Goal: Obtain resource: Download file/media

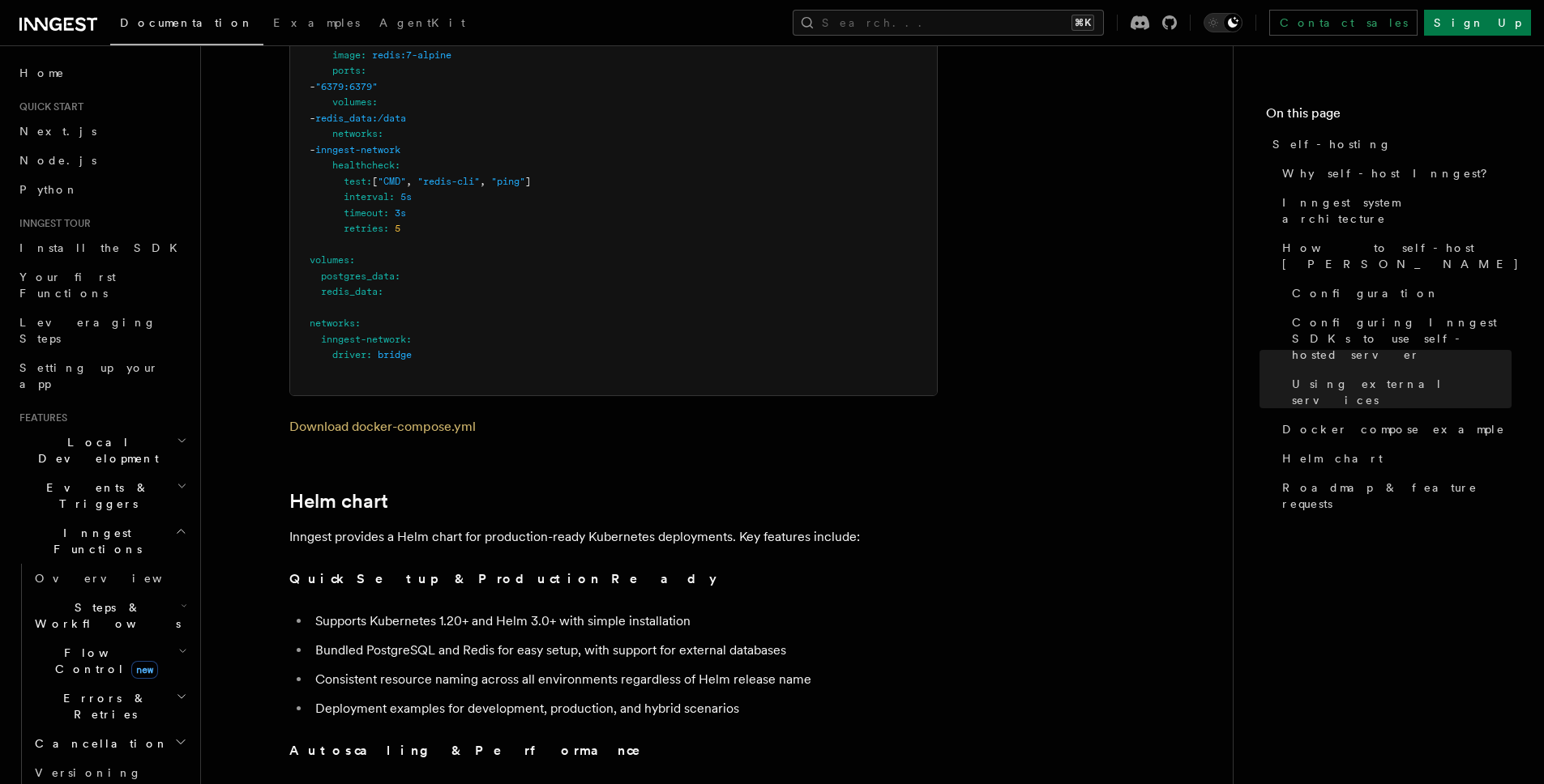
scroll to position [5060, 0]
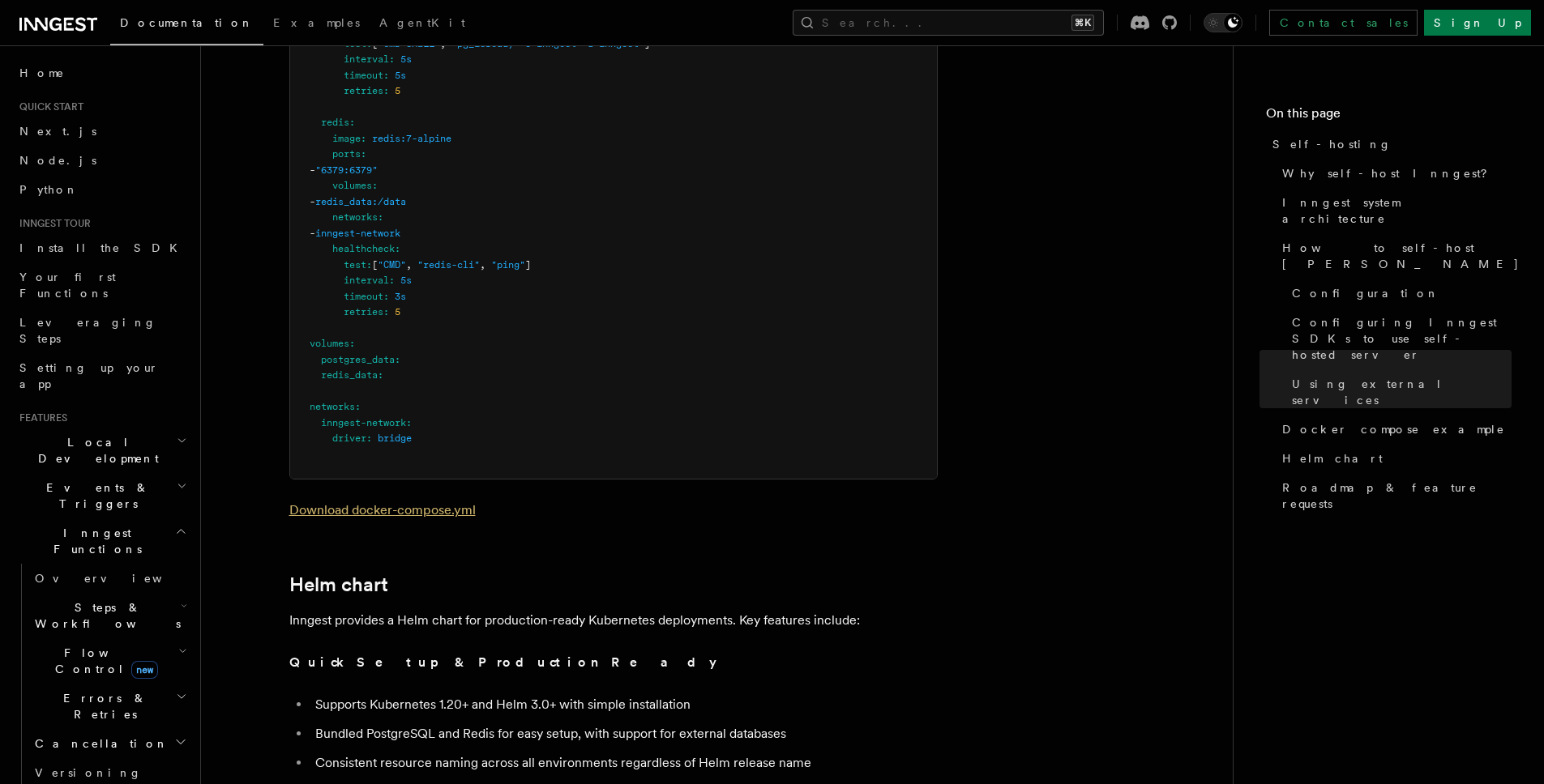
click at [461, 502] on link "Download docker-compose.yml" at bounding box center [382, 510] width 187 height 16
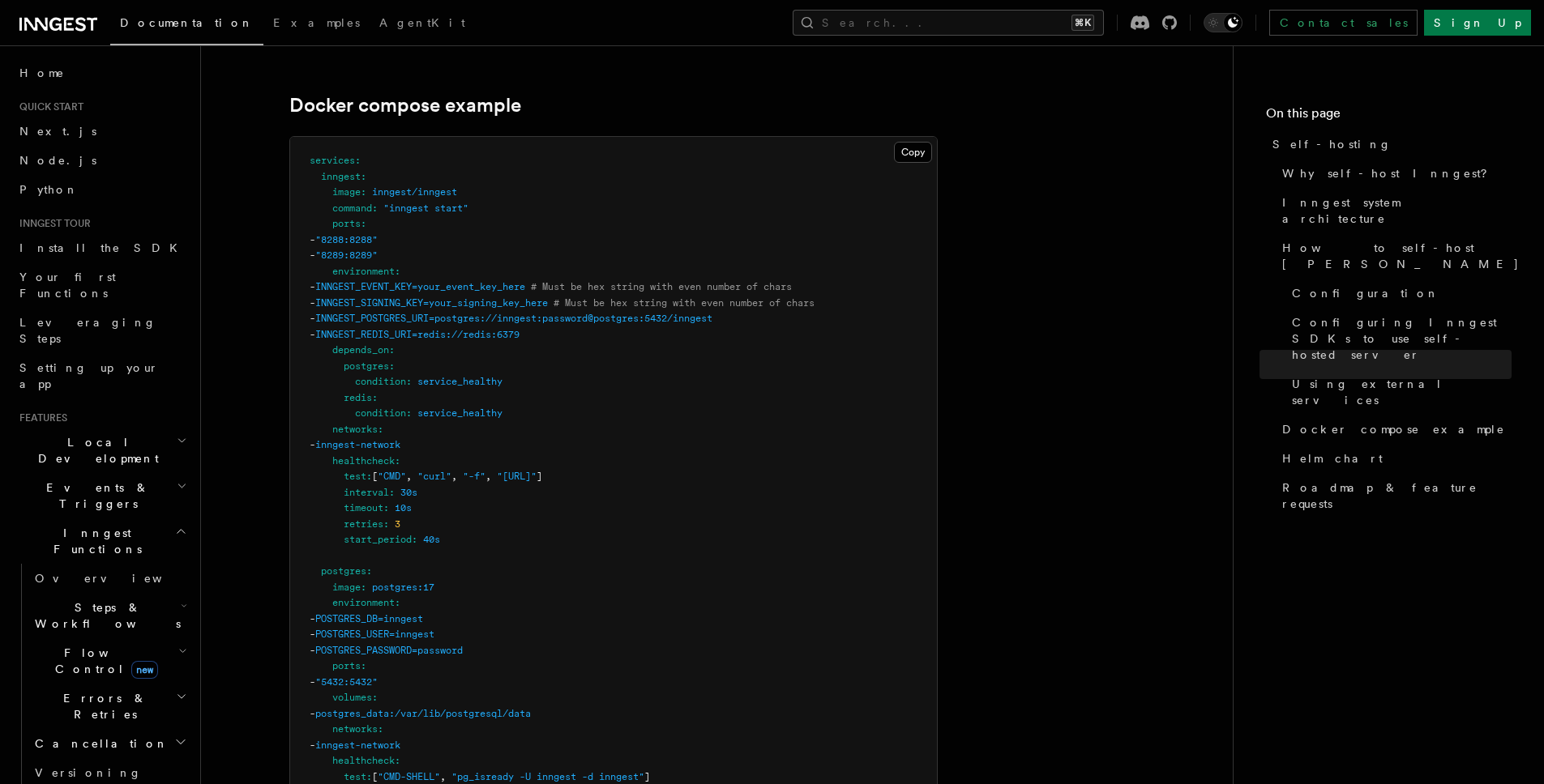
scroll to position [4212, 0]
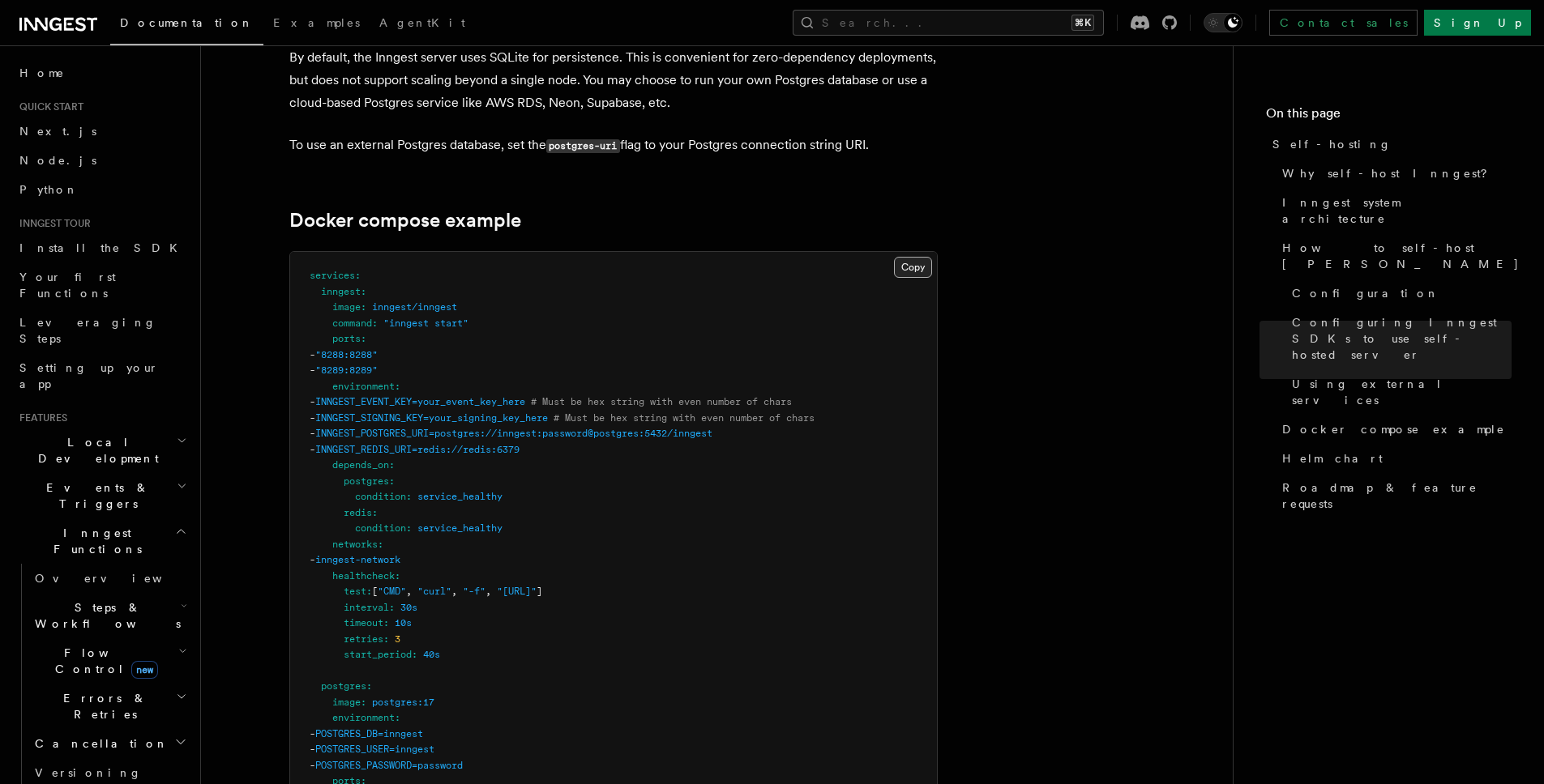
click at [907, 257] on button "Copy Copied" at bounding box center [912, 268] width 38 height 22
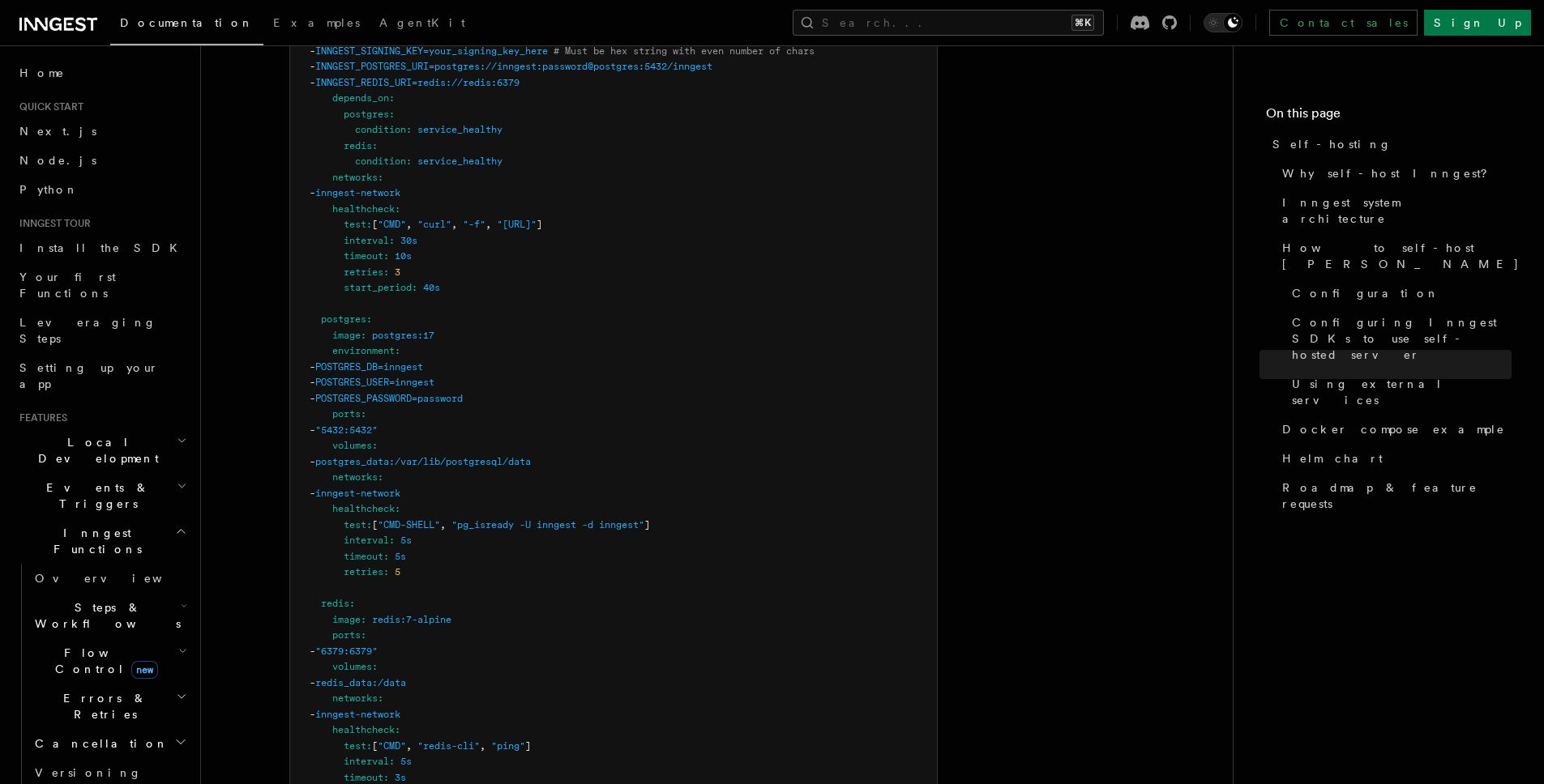
click at [42, 27] on icon at bounding box center [36, 23] width 23 height 13
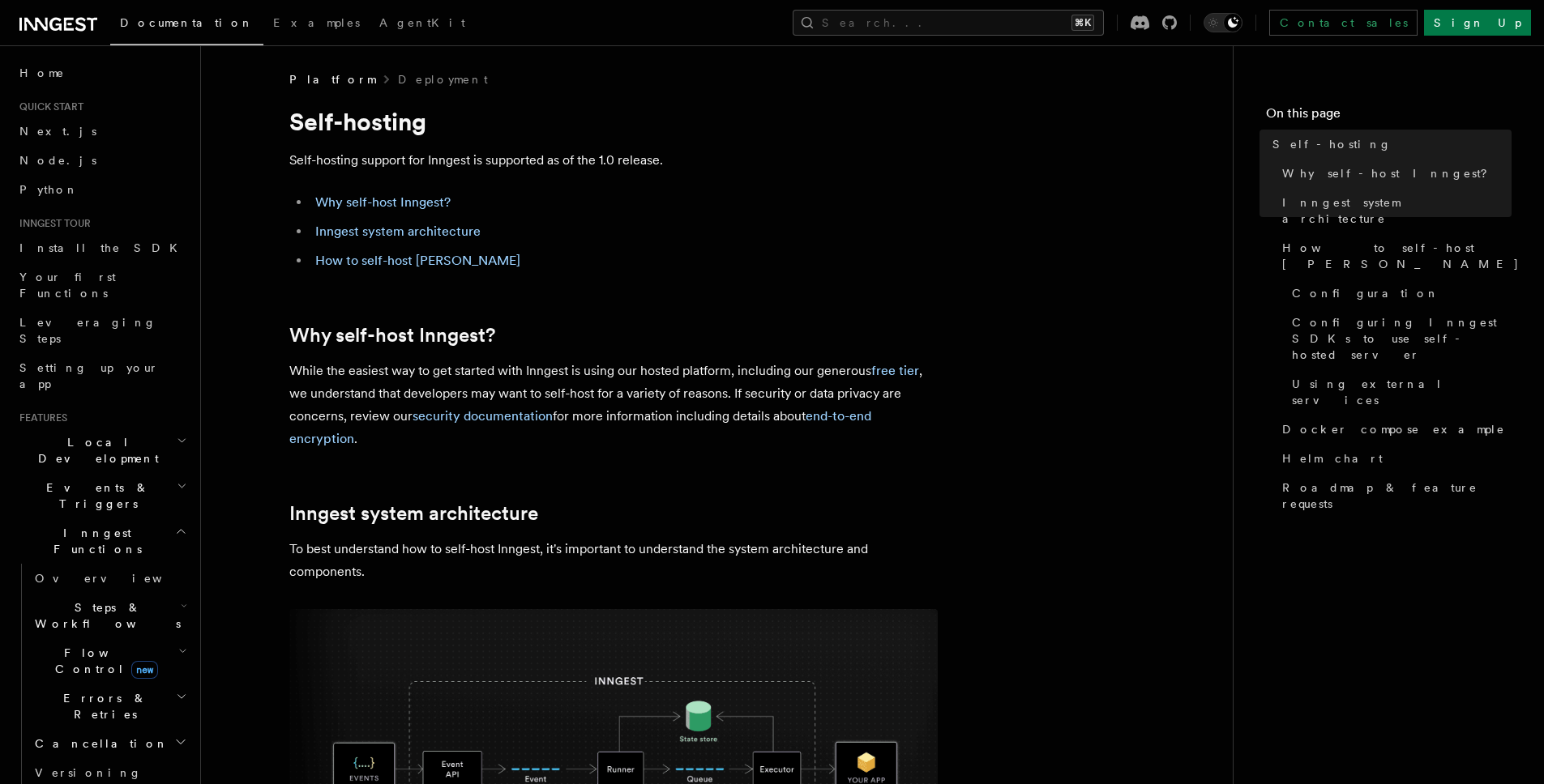
click at [75, 29] on icon at bounding box center [59, 24] width 78 height 20
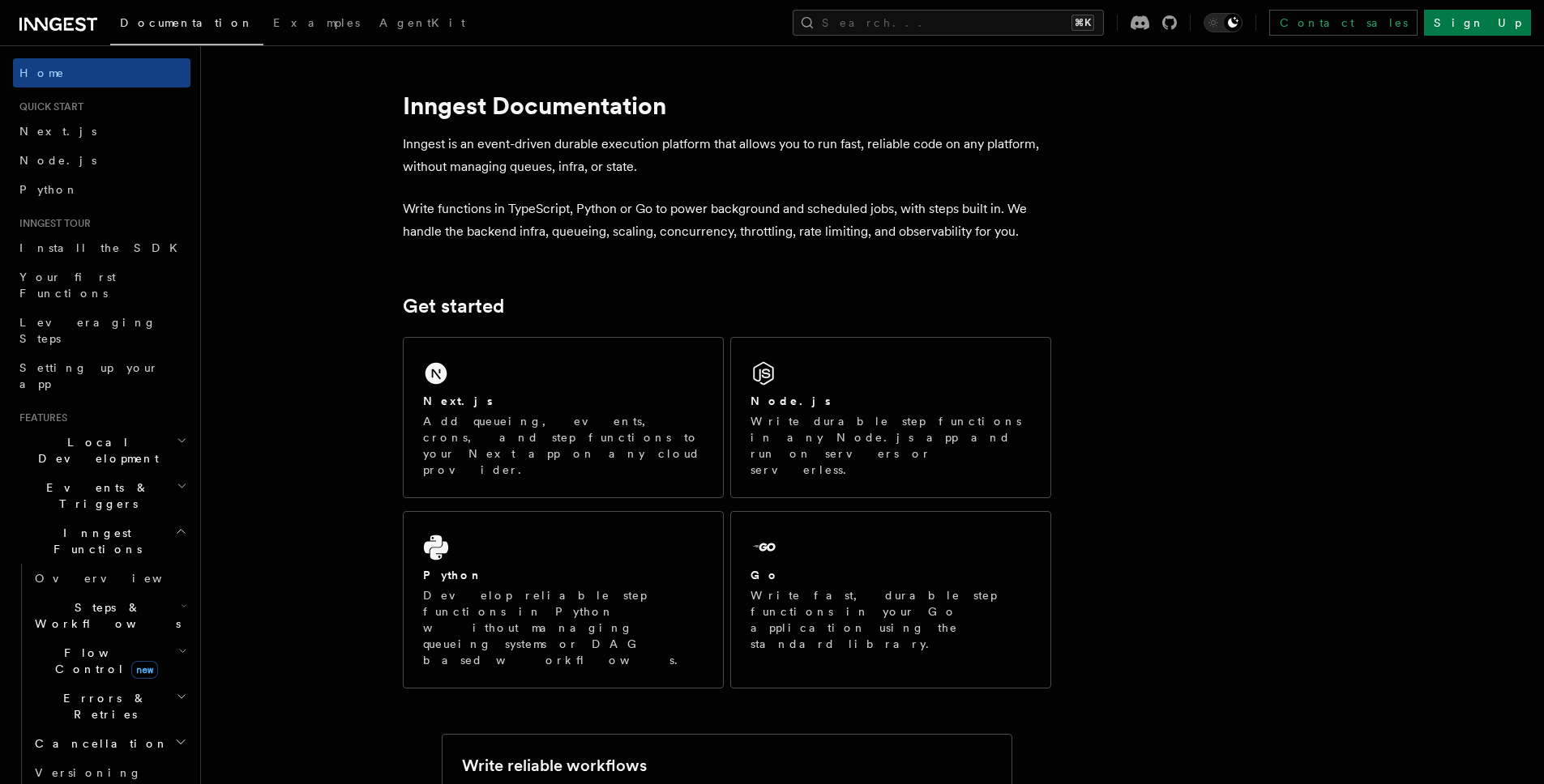
click at [78, 26] on icon at bounding box center [59, 24] width 78 height 20
